Goal: Task Accomplishment & Management: Complete application form

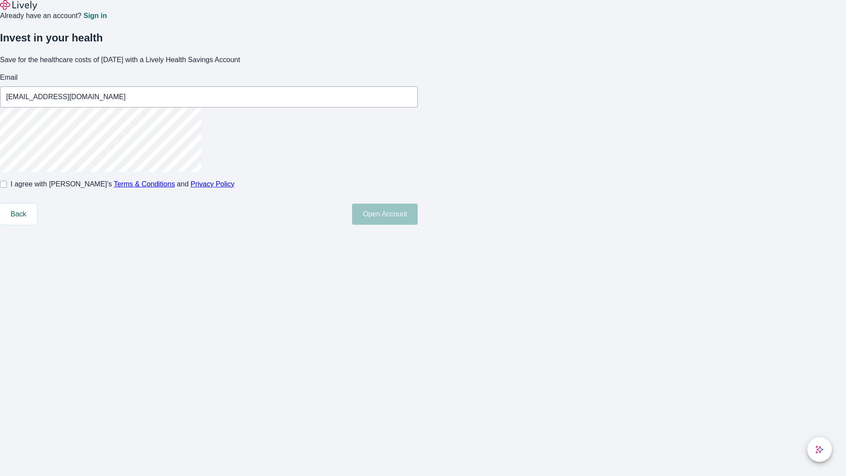
click at [7, 188] on input "I agree with Lively’s Terms & Conditions and Privacy Policy" at bounding box center [3, 184] width 7 height 7
checkbox input "true"
click at [418, 225] on button "Open Account" at bounding box center [385, 213] width 66 height 21
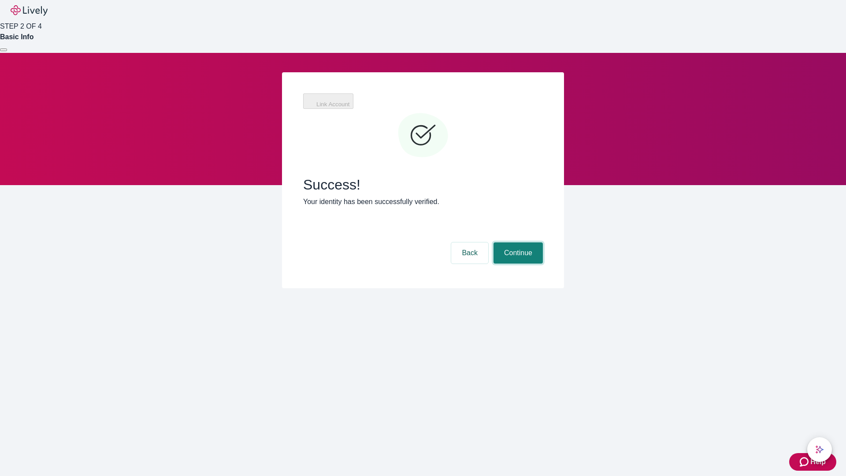
click at [517, 242] on button "Continue" at bounding box center [517, 252] width 49 height 21
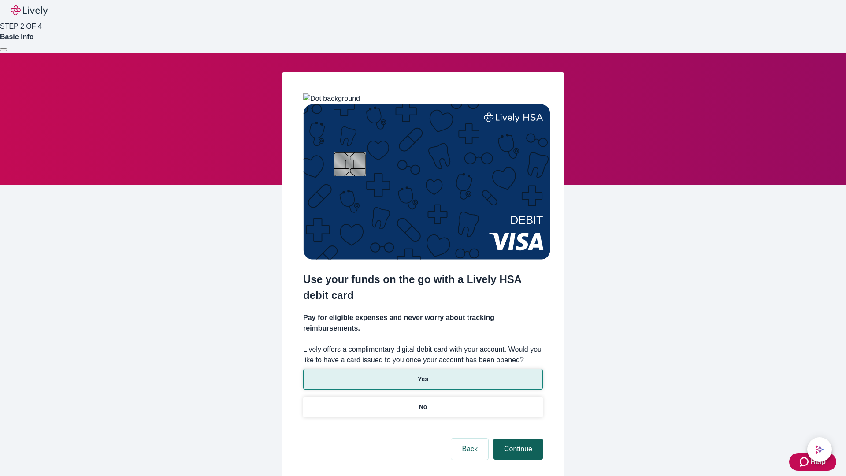
click at [422, 402] on p "No" at bounding box center [423, 406] width 8 height 9
click at [517, 438] on button "Continue" at bounding box center [517, 448] width 49 height 21
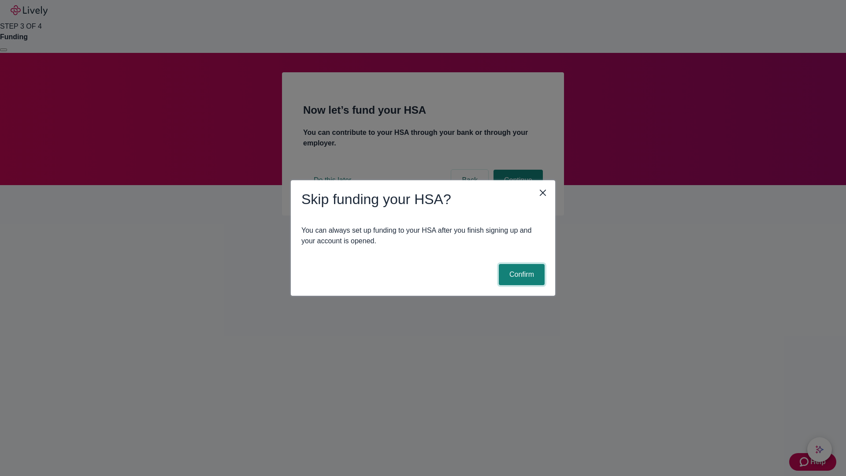
click at [520, 274] on button "Confirm" at bounding box center [522, 274] width 46 height 21
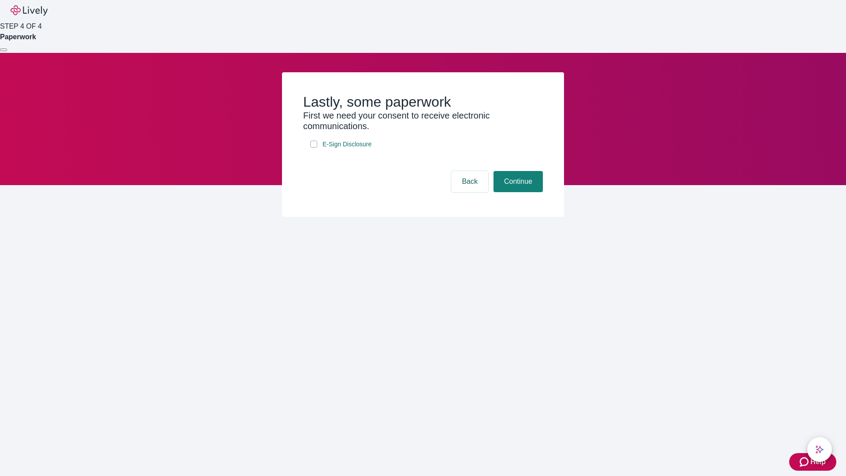
click at [314, 148] on input "E-Sign Disclosure" at bounding box center [313, 144] width 7 height 7
checkbox input "true"
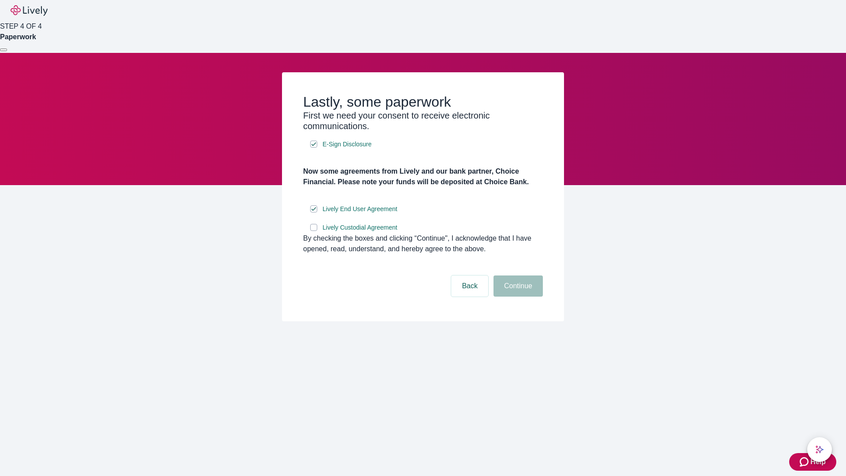
click at [314, 231] on input "Lively Custodial Agreement" at bounding box center [313, 227] width 7 height 7
checkbox input "true"
click at [517, 296] on button "Continue" at bounding box center [517, 285] width 49 height 21
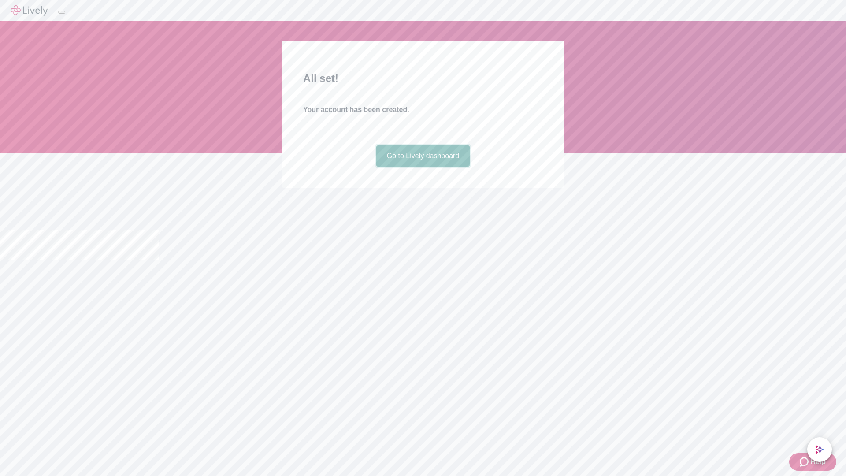
click at [422, 166] on link "Go to Lively dashboard" at bounding box center [423, 155] width 94 height 21
